Goal: Navigation & Orientation: Understand site structure

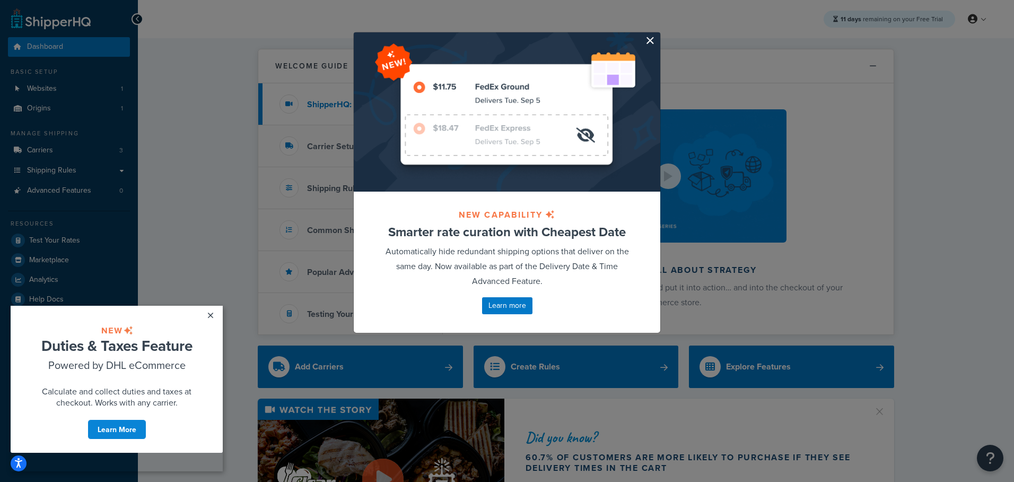
click at [658, 35] on button "button" at bounding box center [659, 33] width 3 height 3
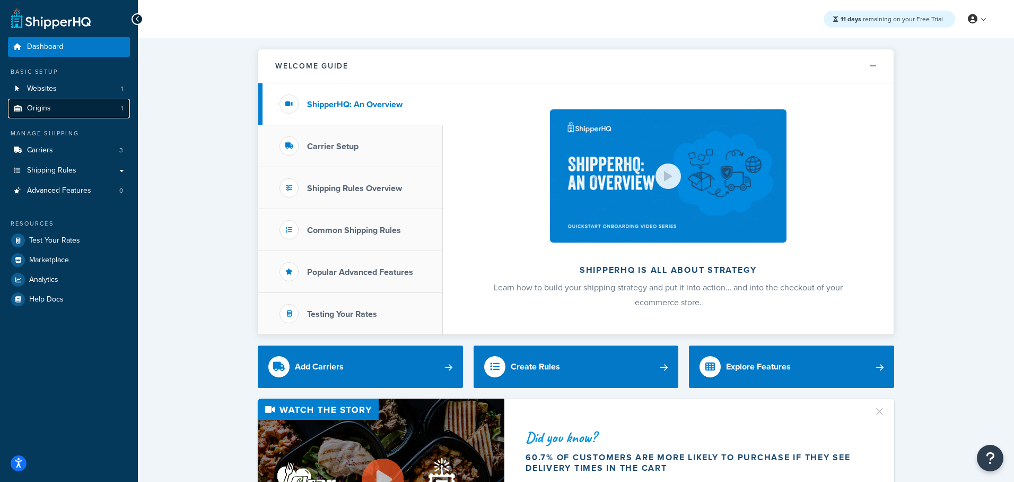
click at [115, 102] on link "Origins 1" at bounding box center [69, 109] width 122 height 20
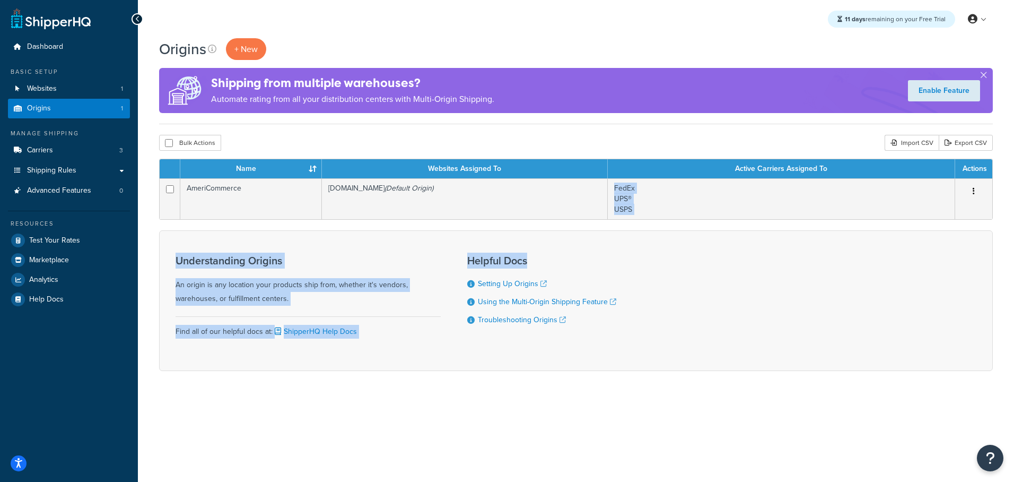
drag, startPoint x: 486, startPoint y: 191, endPoint x: 597, endPoint y: 269, distance: 136.2
click at [597, 269] on form "Name Websites Assigned To Active Carriers Assigned To Actions AmeriCommerce www…" at bounding box center [576, 265] width 834 height 212
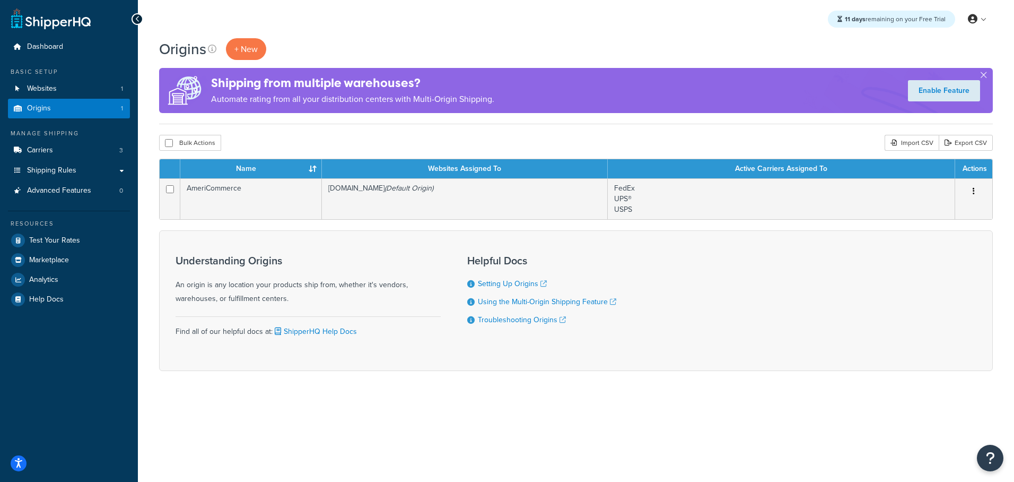
click at [848, 132] on div "Origins + New Shipping from multiple warehouses? Automate rating from all your …" at bounding box center [576, 223] width 876 height 370
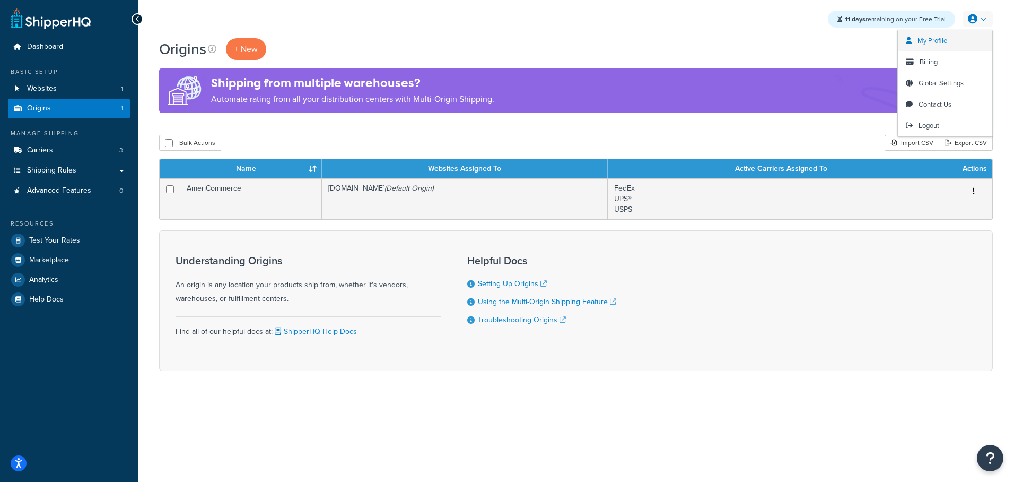
click at [956, 44] on link "My Profile" at bounding box center [945, 40] width 94 height 21
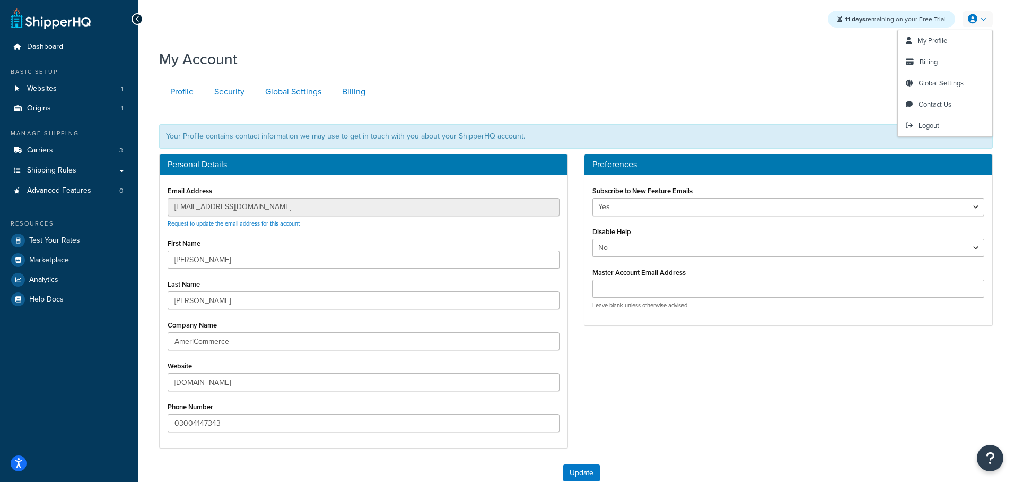
click at [985, 16] on link at bounding box center [978, 19] width 30 height 16
click at [934, 64] on span "Billing" at bounding box center [929, 62] width 18 height 10
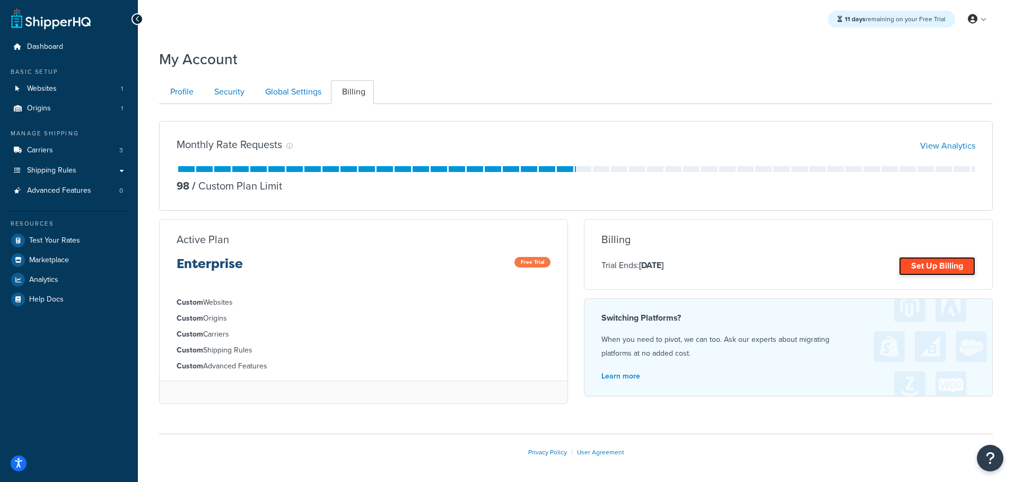
click at [920, 270] on link "Set Up Billing" at bounding box center [937, 266] width 76 height 19
click at [295, 93] on link "Global Settings" at bounding box center [292, 92] width 76 height 24
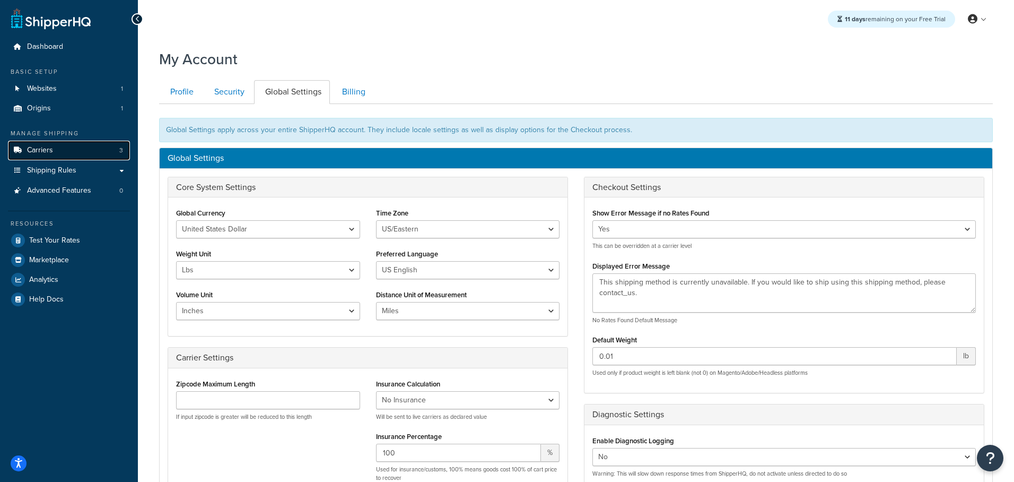
click at [69, 152] on link "Carriers 3" at bounding box center [69, 151] width 122 height 20
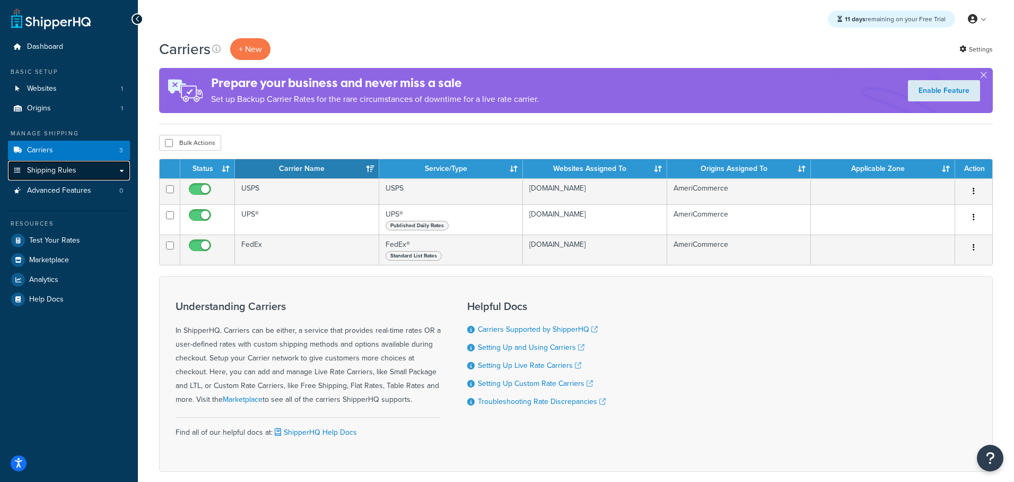
click at [93, 177] on link "Shipping Rules" at bounding box center [69, 171] width 122 height 20
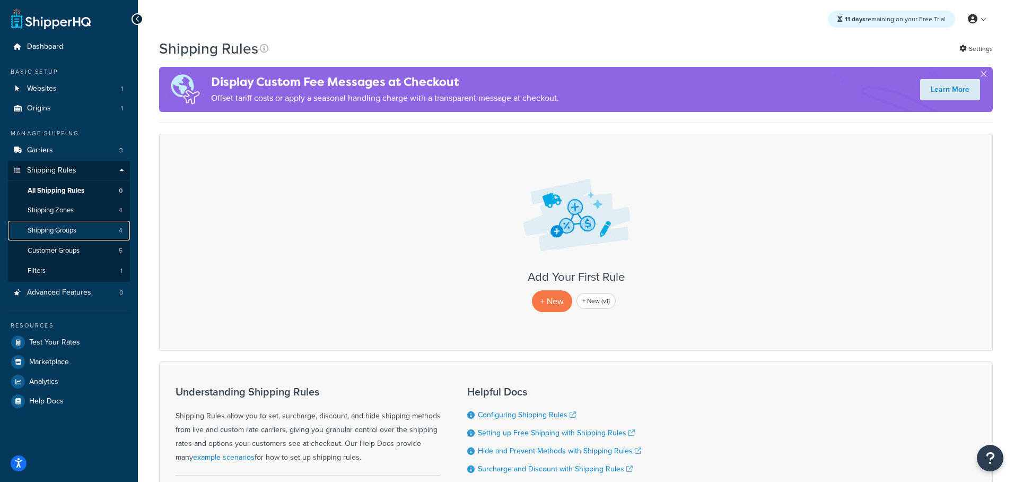
click at [106, 224] on link "Shipping Groups 4" at bounding box center [69, 231] width 122 height 20
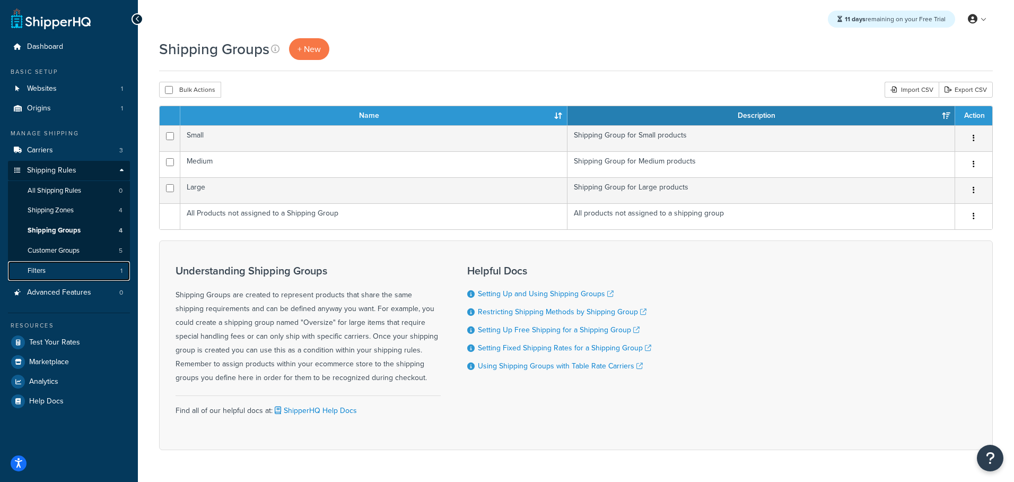
click at [105, 272] on link "Filters 1" at bounding box center [69, 271] width 122 height 20
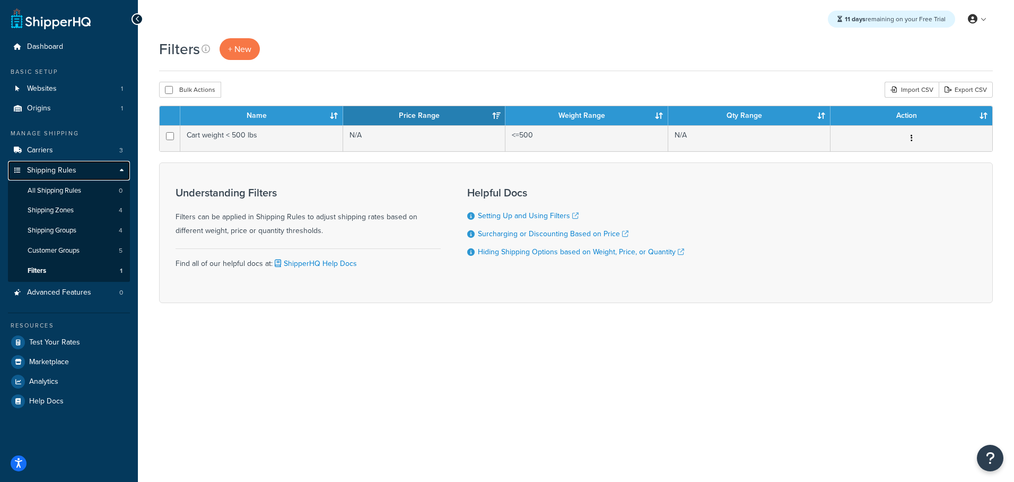
click at [83, 169] on link "Shipping Rules" at bounding box center [69, 171] width 122 height 20
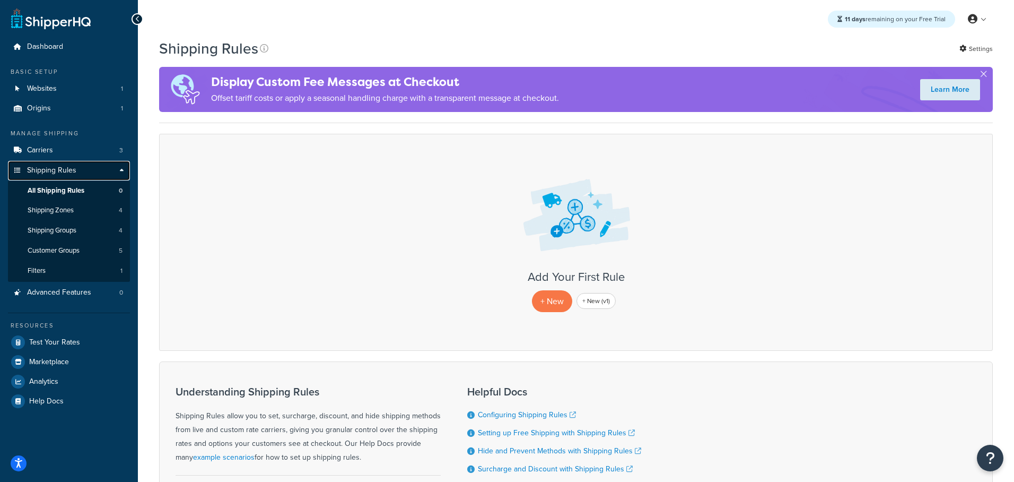
click at [125, 174] on link "Shipping Rules" at bounding box center [69, 171] width 122 height 20
click at [121, 170] on link "Shipping Rules" at bounding box center [69, 171] width 122 height 20
click at [98, 83] on link "Websites 1" at bounding box center [69, 89] width 122 height 20
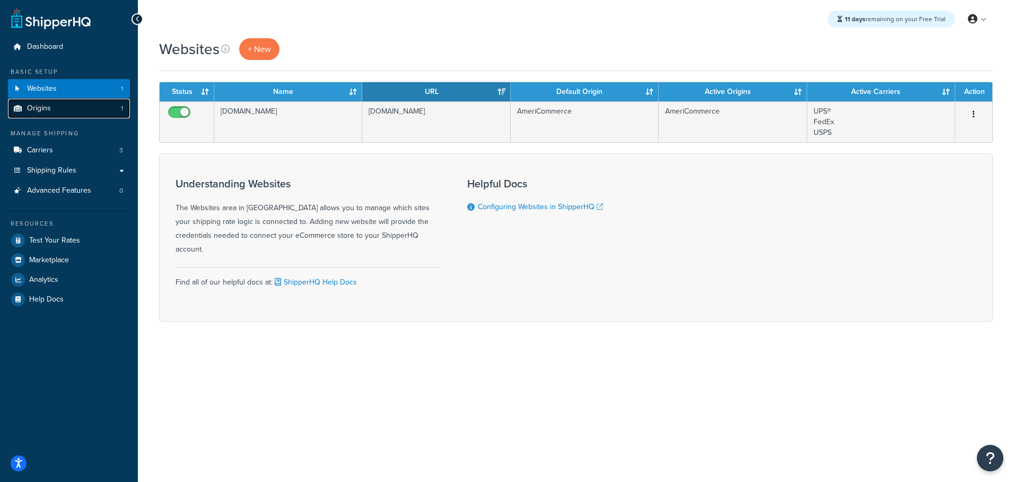
click at [96, 100] on link "Origins 1" at bounding box center [69, 109] width 122 height 20
